Goal: Information Seeking & Learning: Learn about a topic

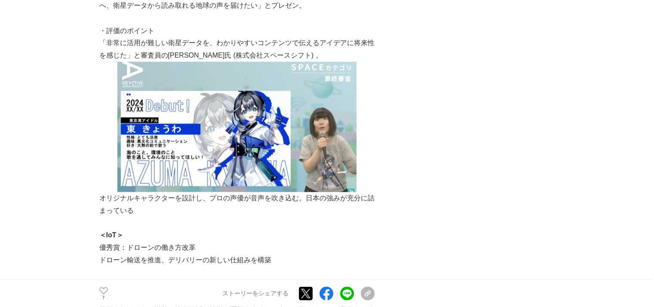
scroll to position [1623, 0]
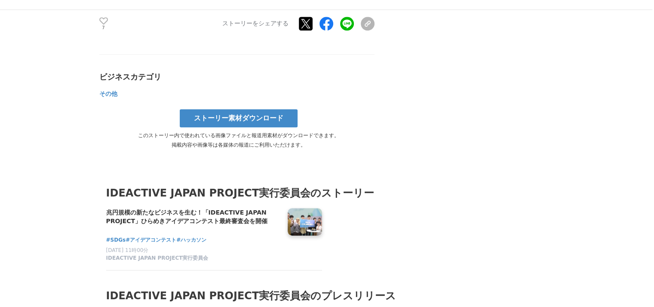
scroll to position [3730, 0]
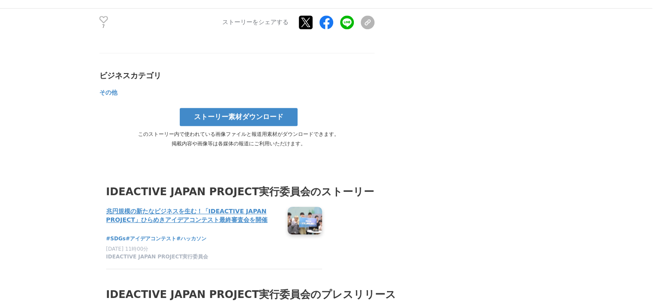
click at [249, 207] on h4 "兆円規模の新たなビジネスを生む！「IDEACTIVE JAPAN PROJECT」ひらめきアイデアコンテスト最終審査会を開催" at bounding box center [193, 216] width 175 height 18
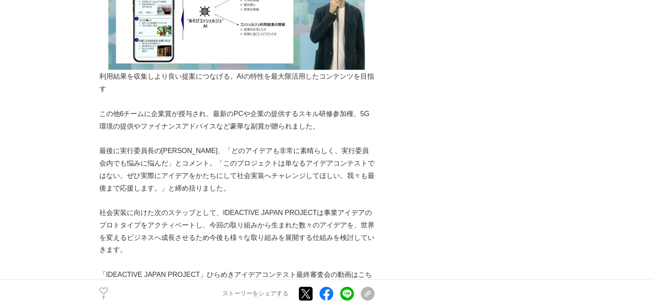
scroll to position [3195, 0]
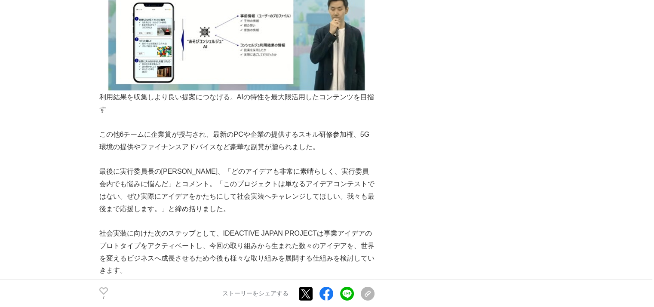
click at [127, 227] on p "社会実装に向けた次のステップとして、IDEACTIVE JAPAN PROJECTは事業アイデアのプロトタイプをアクティベートし、今回の取り組みから生まれた数…" at bounding box center [236, 251] width 275 height 49
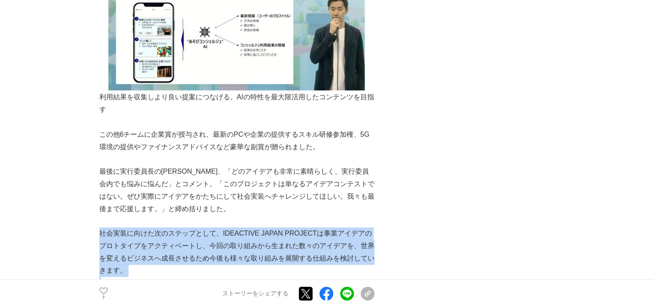
click at [127, 227] on p "社会実装に向けた次のステップとして、IDEACTIVE JAPAN PROJECTは事業アイデアのプロトタイプをアクティベートし、今回の取り組みから生まれた数…" at bounding box center [236, 251] width 275 height 49
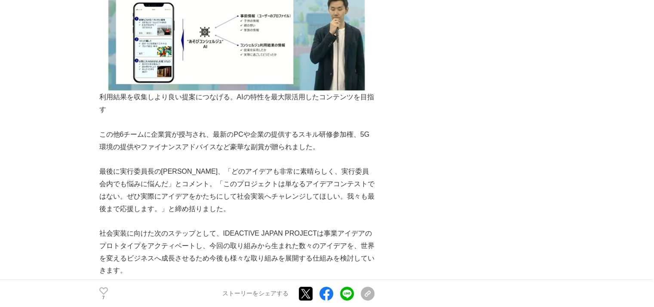
click at [124, 227] on p "社会実装に向けた次のステップとして、IDEACTIVE JAPAN PROJECTは事業アイデアのプロトタイプをアクティベートし、今回の取り組みから生まれた数…" at bounding box center [236, 251] width 275 height 49
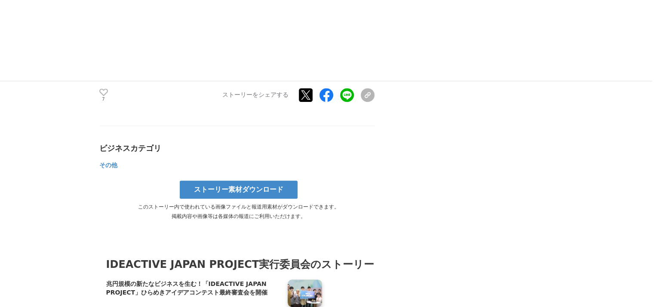
scroll to position [3658, 0]
